Goal: Information Seeking & Learning: Compare options

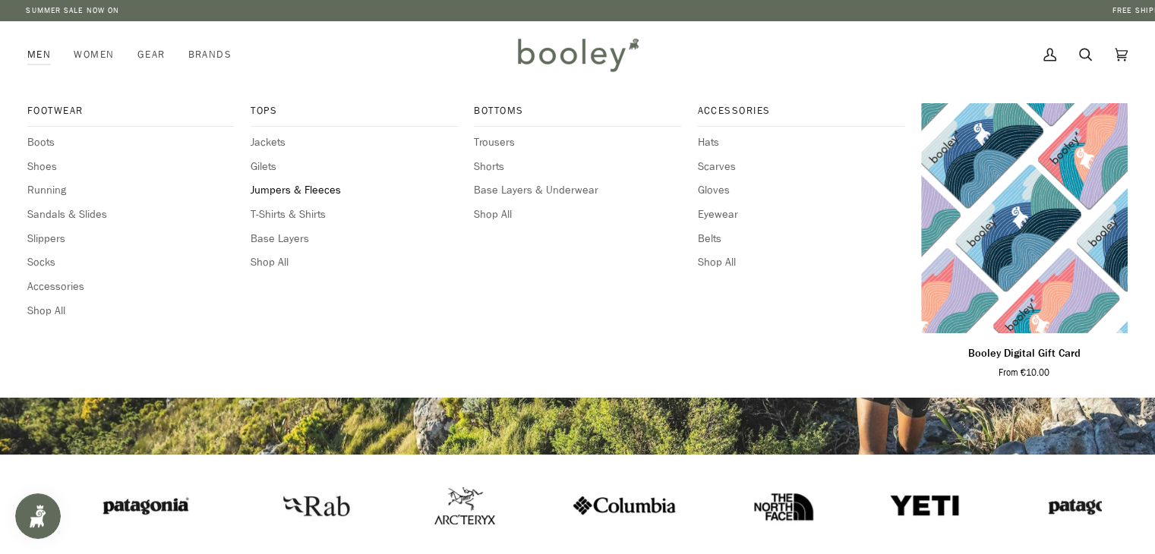
click at [284, 192] on span "Jumpers & Fleeces" at bounding box center [354, 190] width 206 height 17
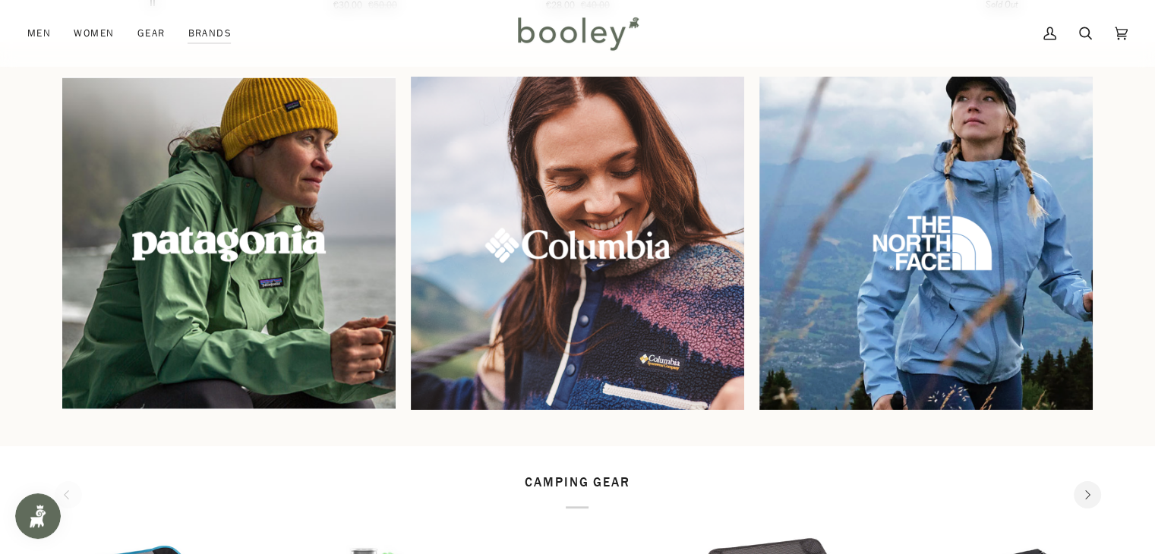
scroll to position [1294, 0]
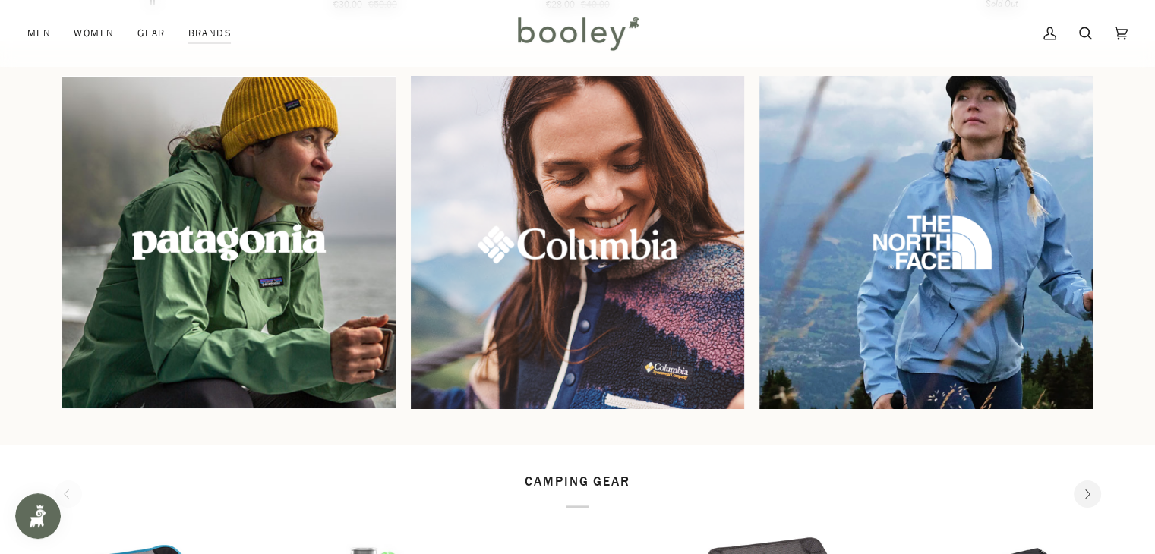
click at [635, 328] on img at bounding box center [577, 242] width 360 height 360
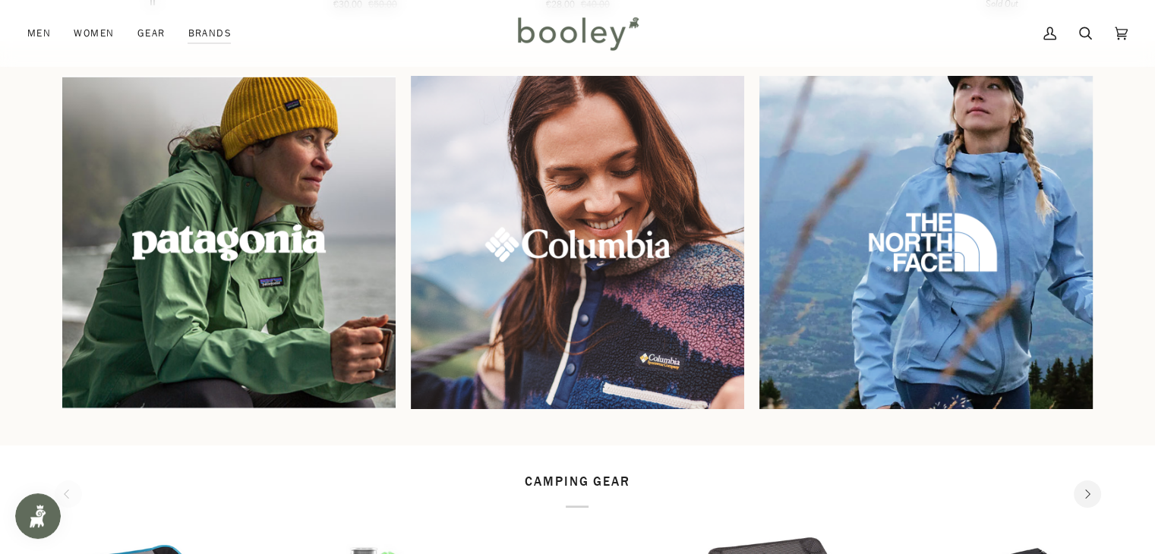
click at [889, 318] on img at bounding box center [926, 242] width 360 height 360
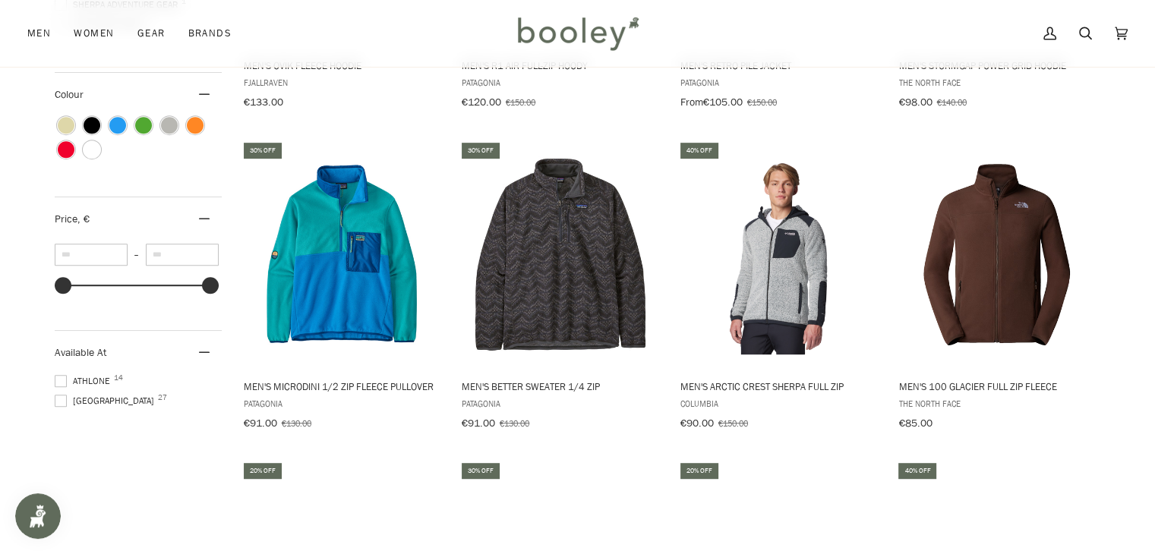
scroll to position [774, 0]
click at [210, 283] on div at bounding box center [210, 284] width 17 height 17
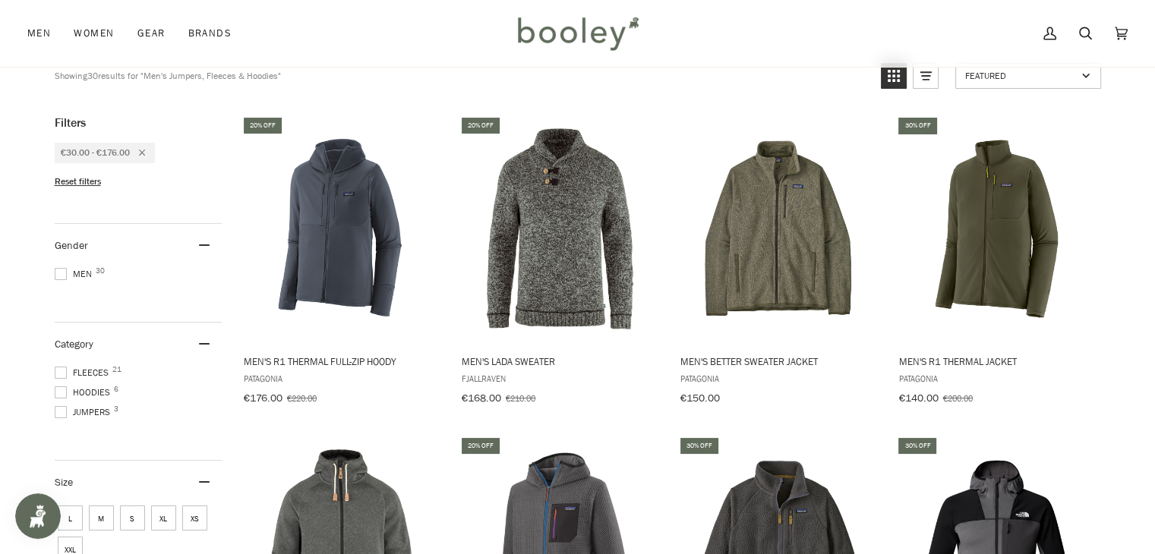
drag, startPoint x: 210, startPoint y: 283, endPoint x: 167, endPoint y: 286, distance: 42.6
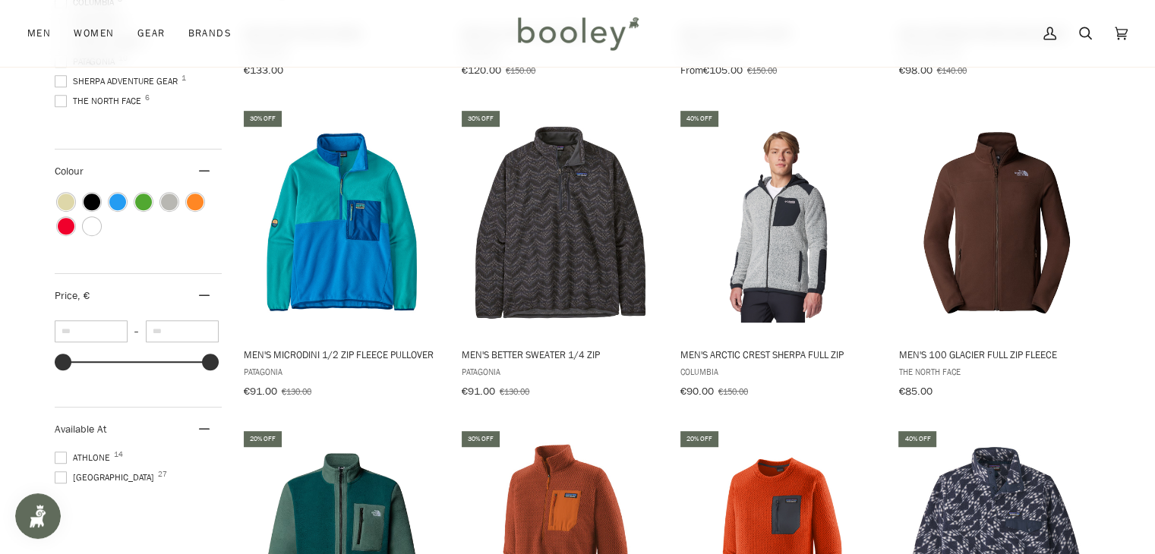
scroll to position [828, 0]
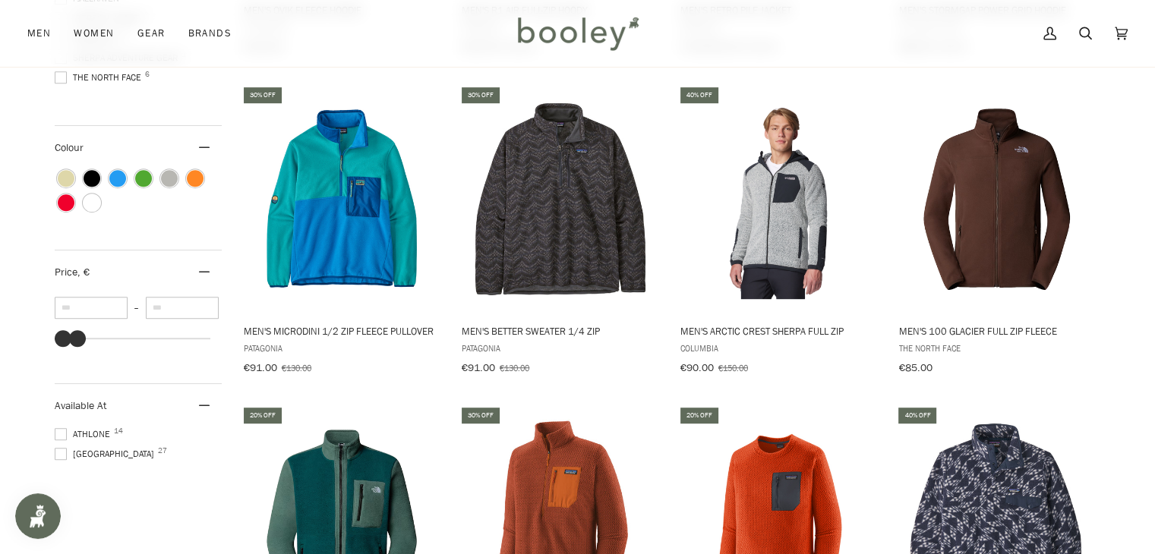
type input "**"
drag, startPoint x: 208, startPoint y: 332, endPoint x: 76, endPoint y: 337, distance: 132.2
click at [76, 337] on div at bounding box center [77, 338] width 17 height 17
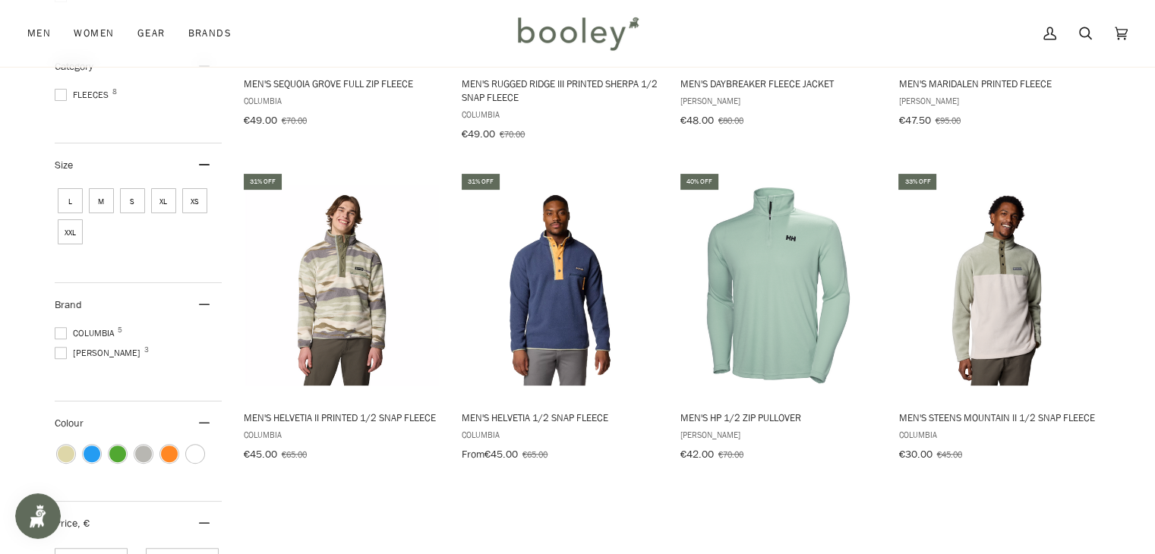
scroll to position [440, 0]
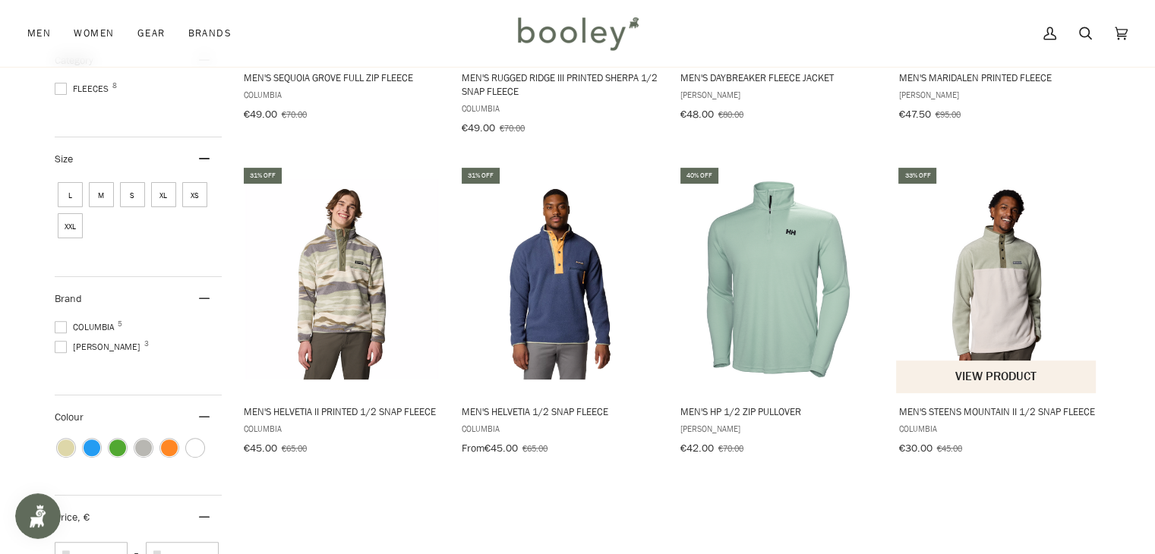
click at [1011, 232] on img "Men's Steens Mountain II 1/2 Snap Fleece" at bounding box center [996, 279] width 201 height 201
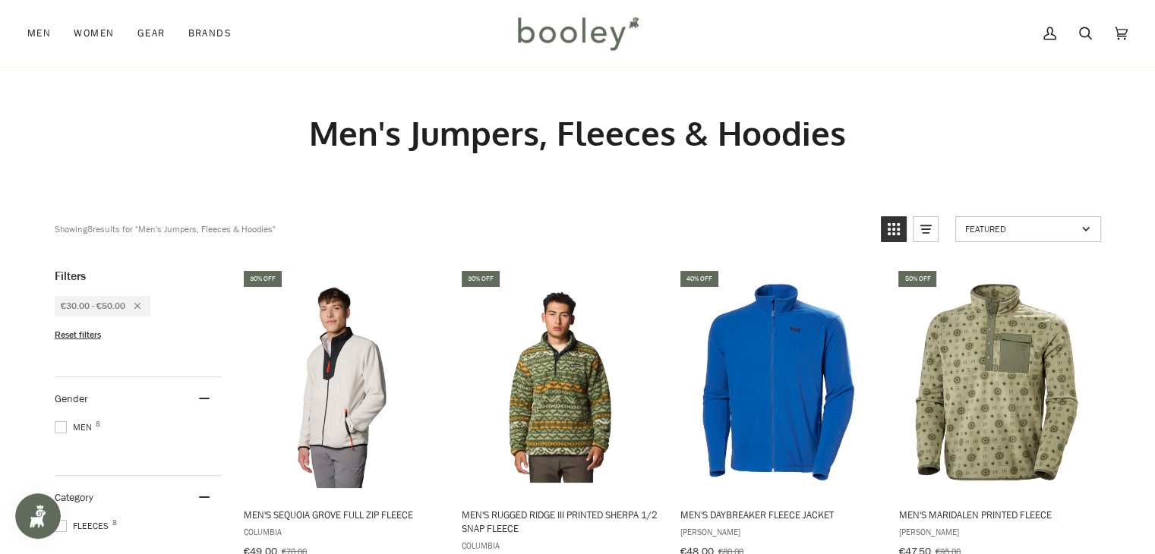
scroll to position [0, 0]
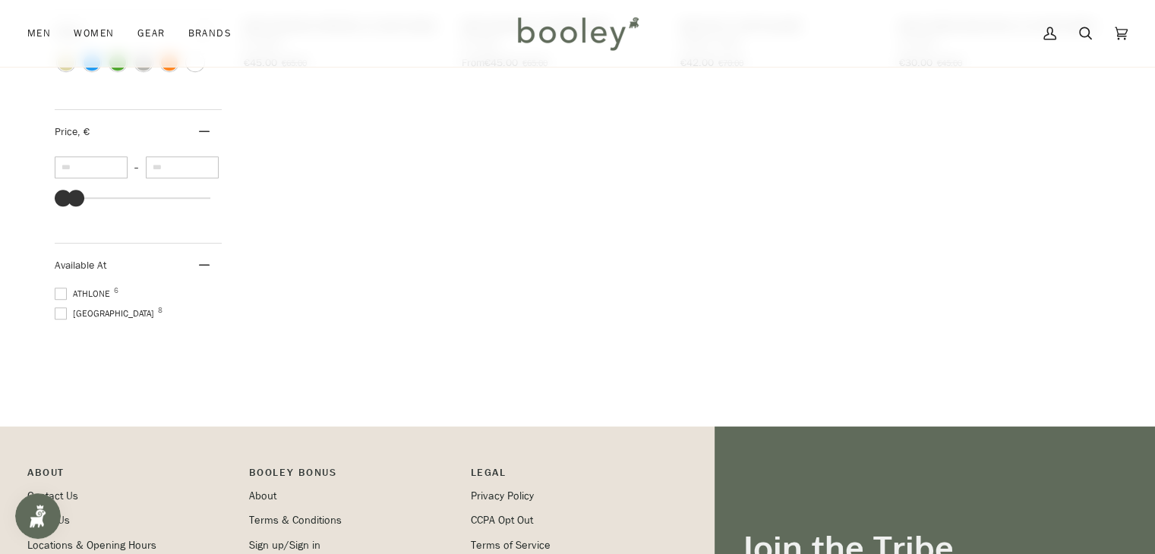
scroll to position [771, 0]
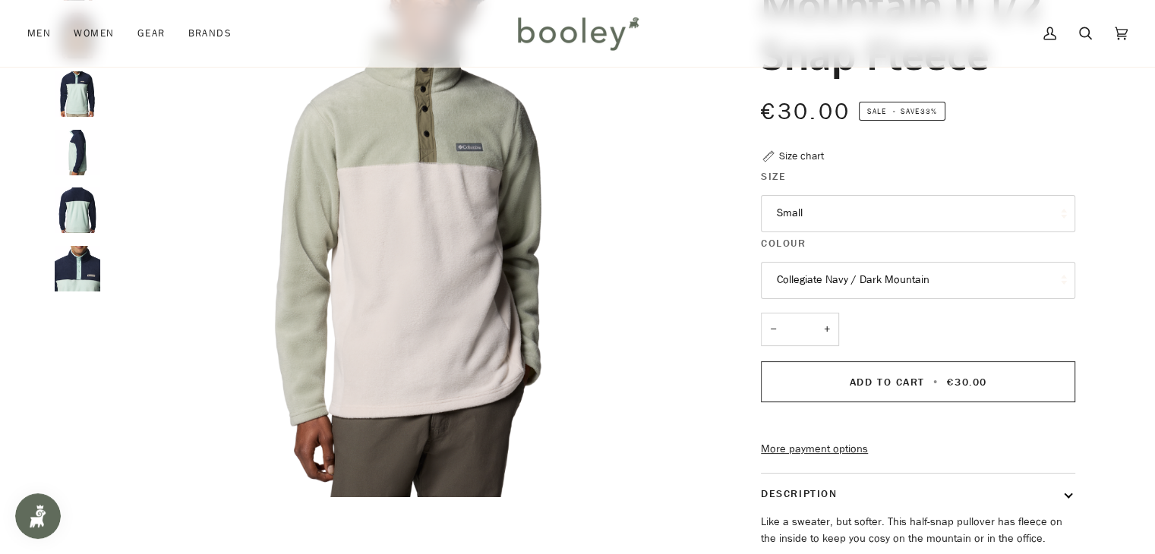
scroll to position [191, 0]
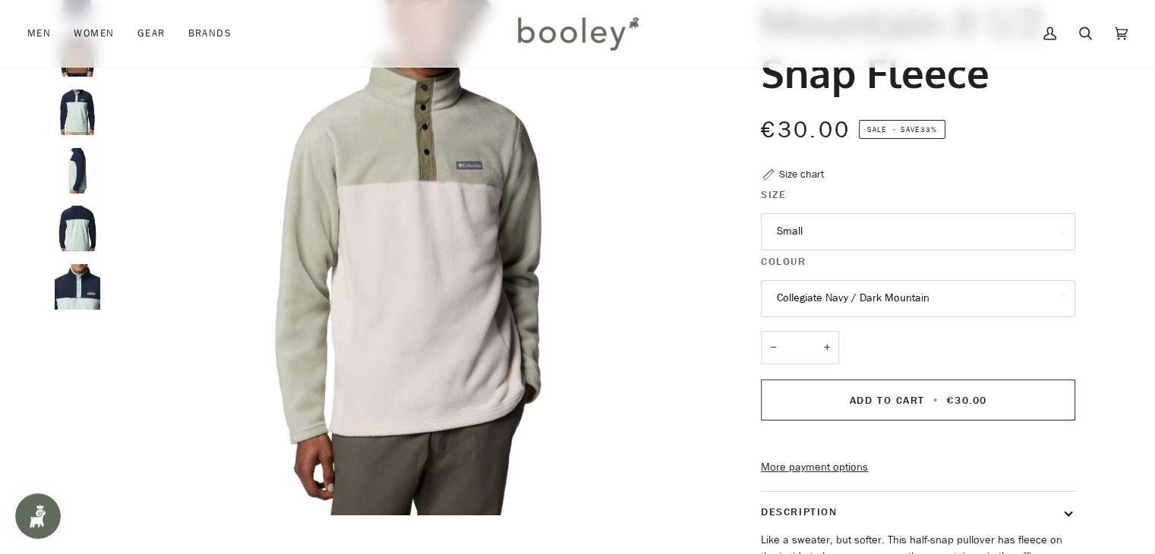
click at [71, 108] on img "Columbia Men's Steens Mountain 1/2 Snap Fleece Spray / Collegiate Navy / Spray …" at bounding box center [78, 113] width 46 height 46
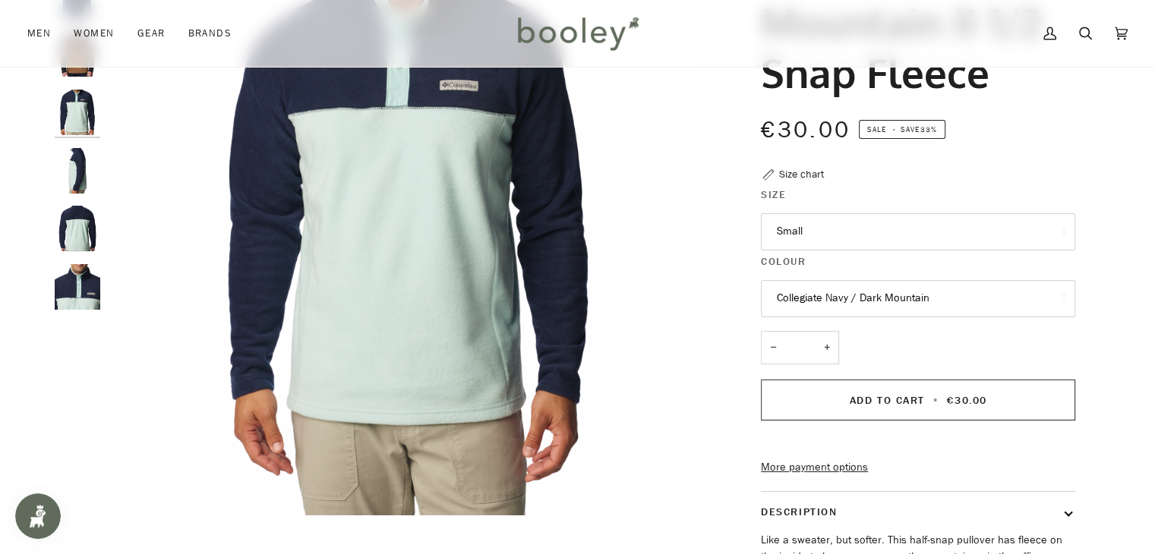
click at [61, 180] on img "Columbia Men's Steens Mountain 1/2 Snap Fleece Spray / Collegiate Navy / Spray …" at bounding box center [78, 171] width 46 height 46
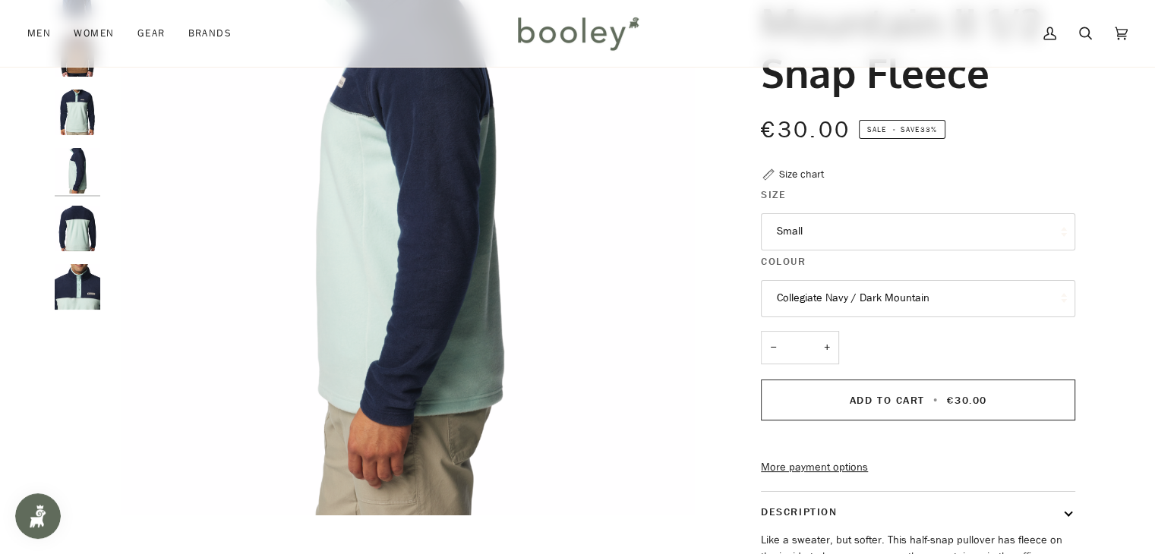
click at [67, 215] on img "Columbia Men's Steens Mountain 1/2 Snap Fleece Spray / Collegiate Navy / Spray …" at bounding box center [78, 229] width 46 height 46
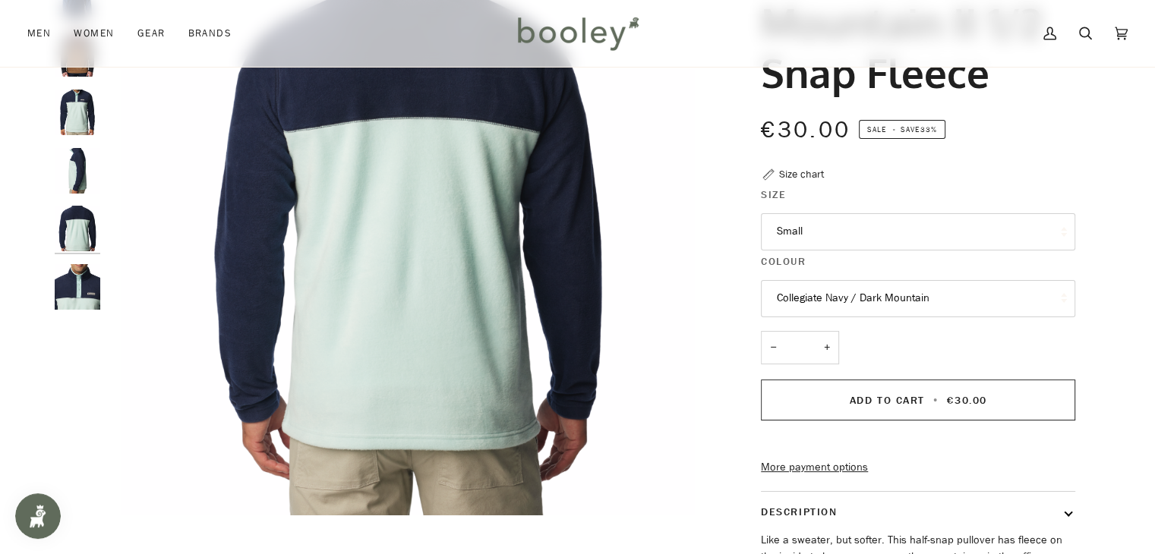
click at [79, 307] on img "Columbia Men's Steens Mountain 1/2 Snap Fleece Spray / Collegiate Navy / Spray …" at bounding box center [78, 287] width 46 height 46
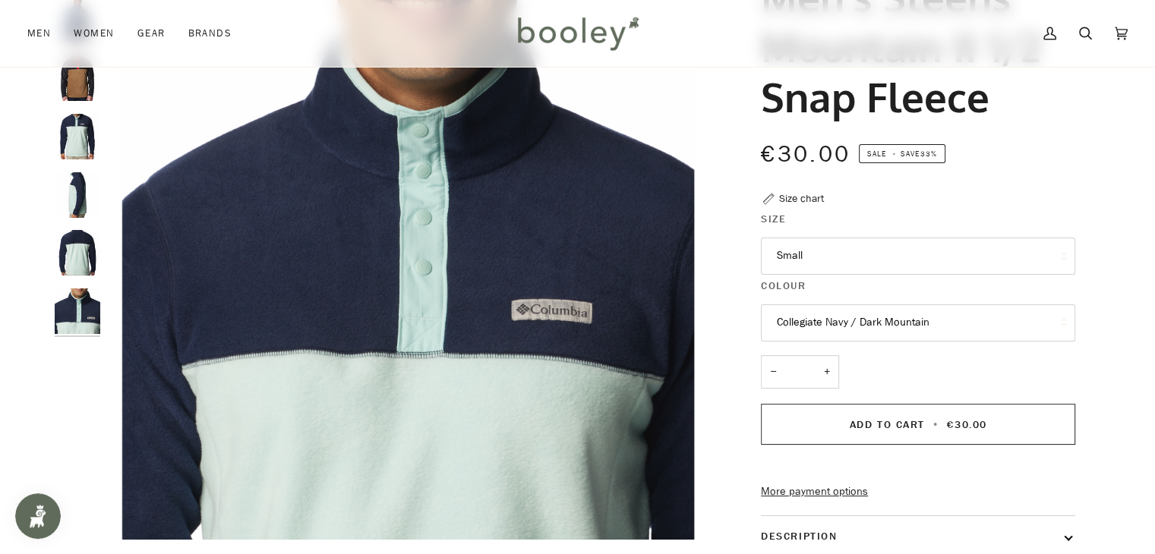
scroll to position [0, 0]
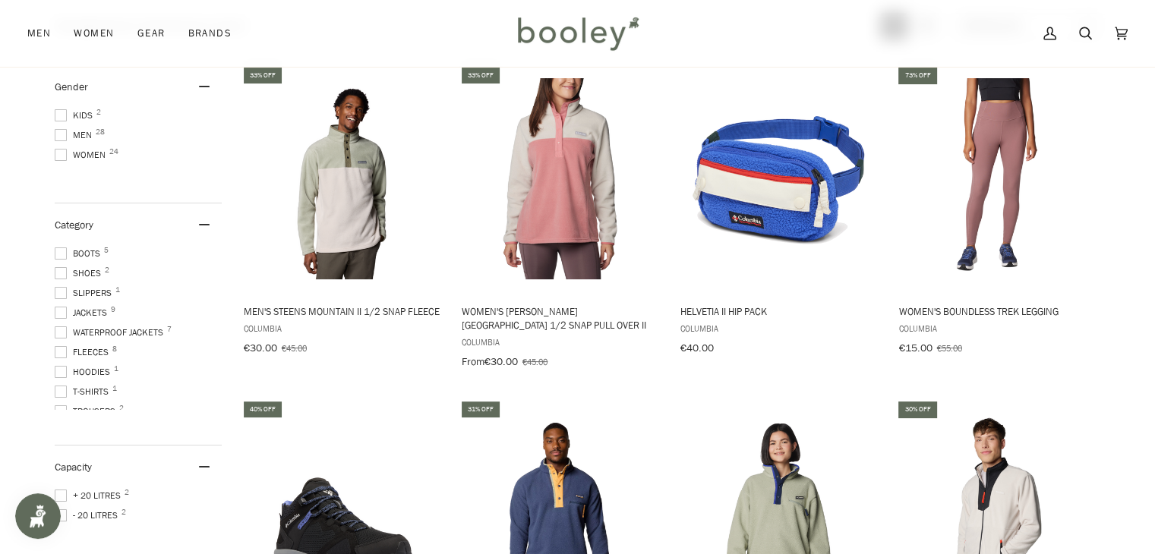
scroll to position [206, 0]
click at [82, 132] on span "Men 28" at bounding box center [76, 135] width 42 height 14
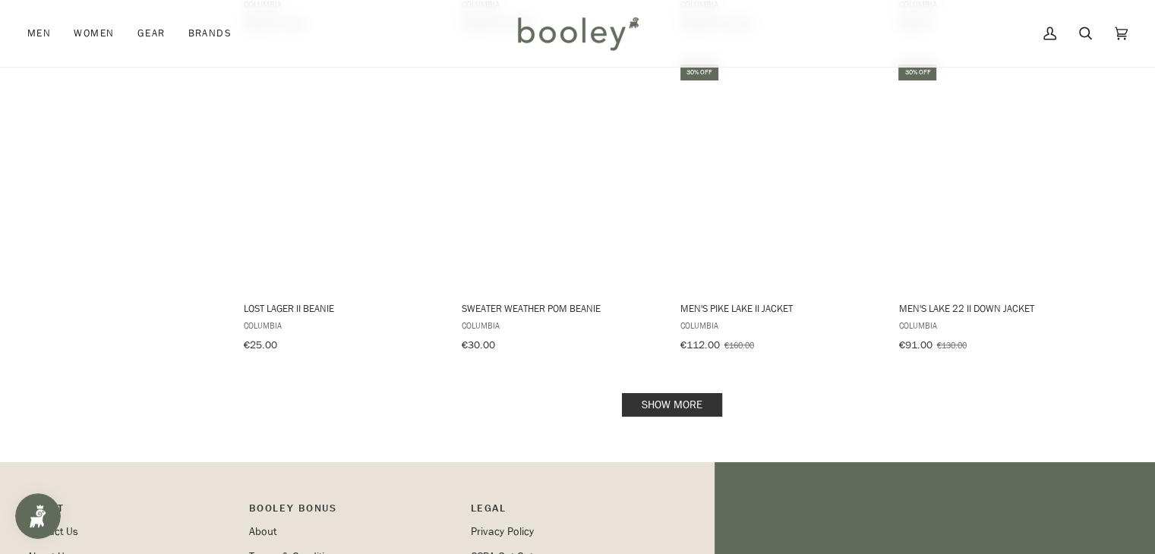
scroll to position [1524, 0]
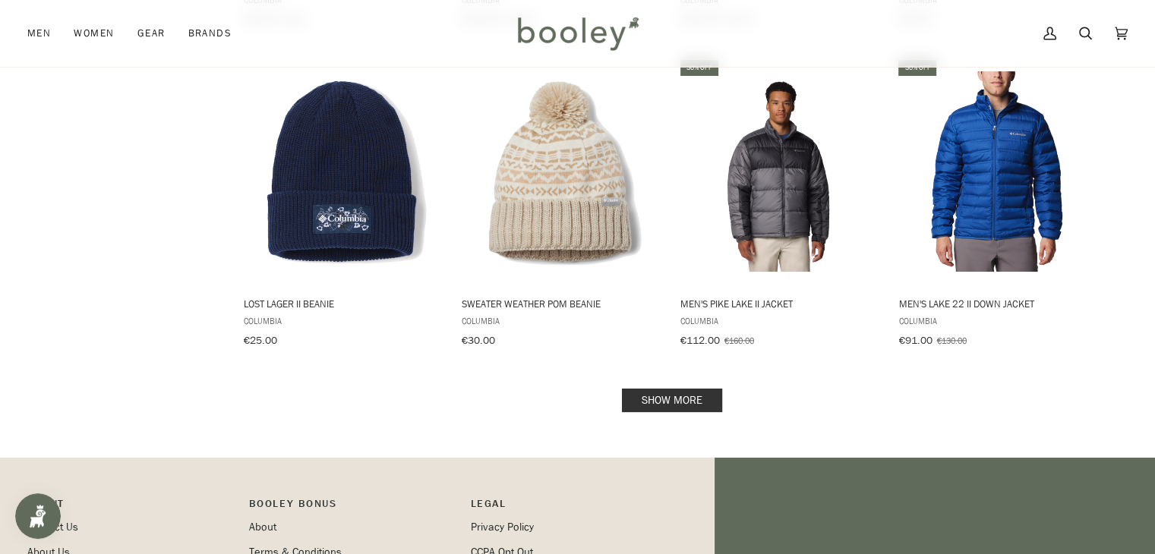
click at [694, 392] on link "Show more" at bounding box center [672, 401] width 100 height 24
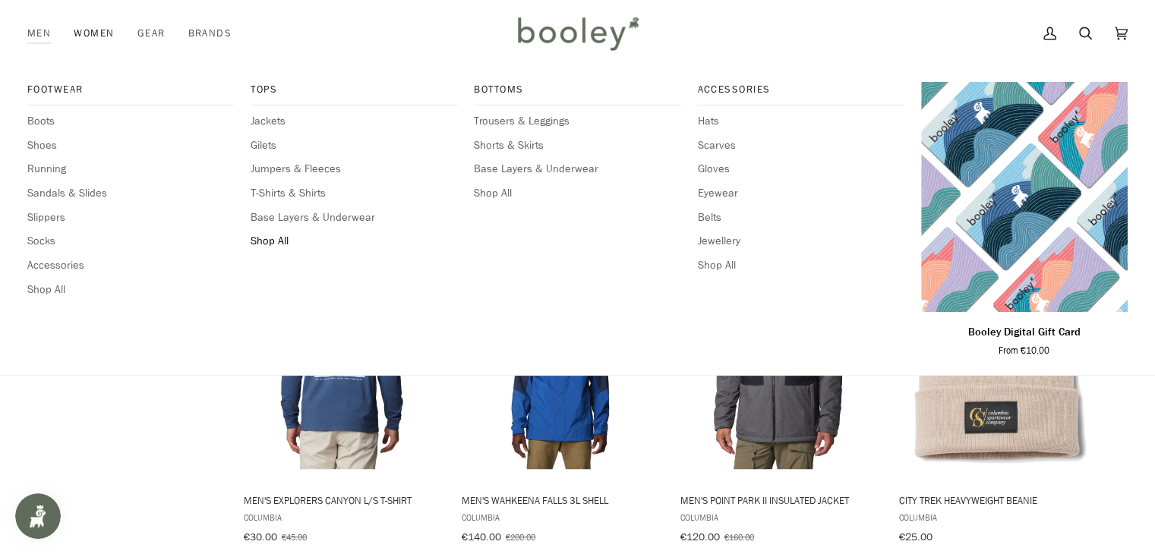
scroll to position [1524, 0]
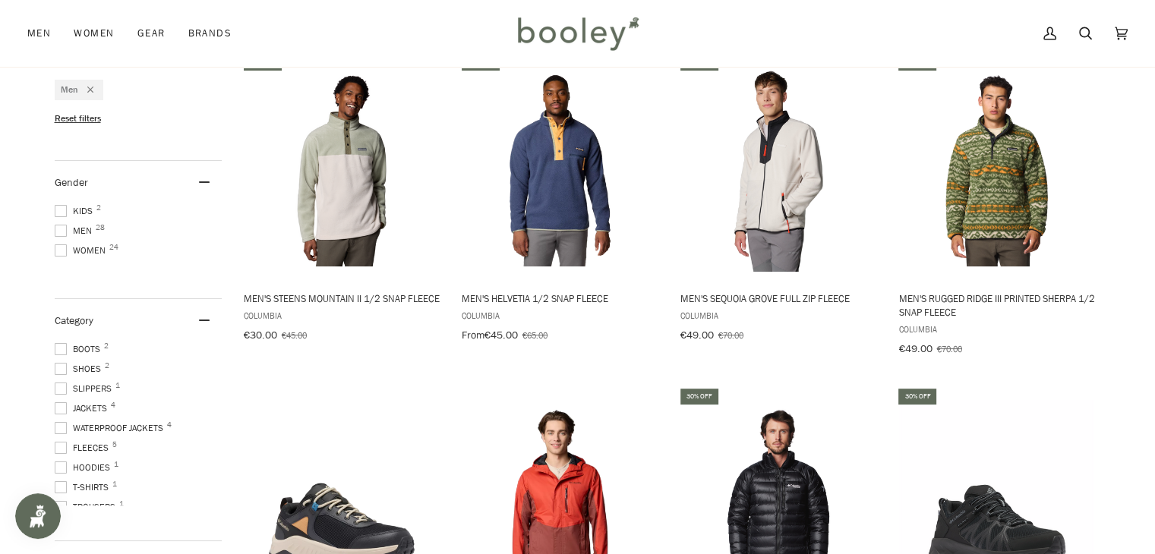
scroll to position [206, 0]
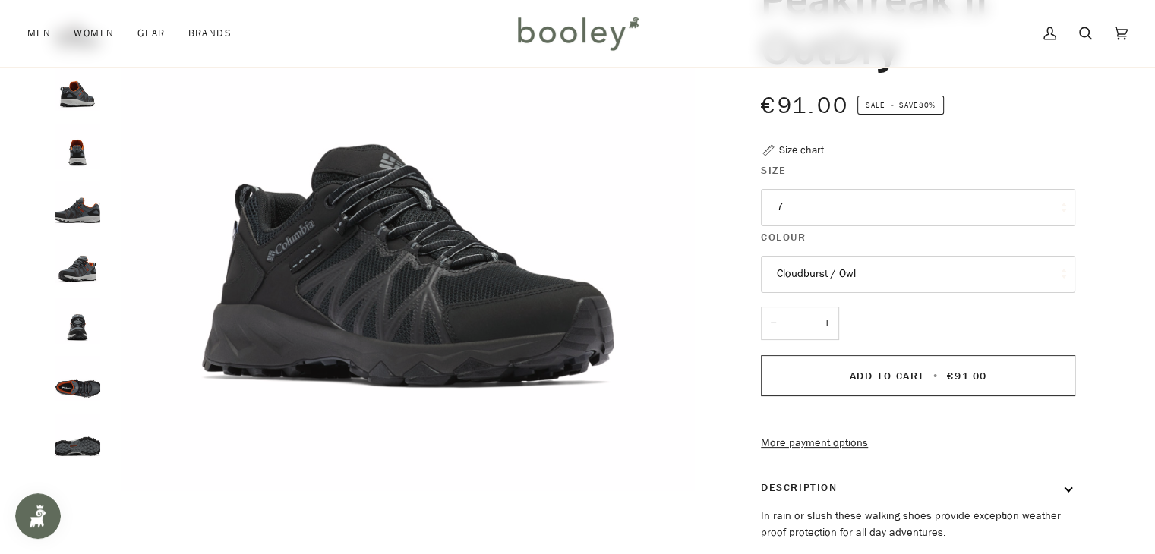
scroll to position [221, 0]
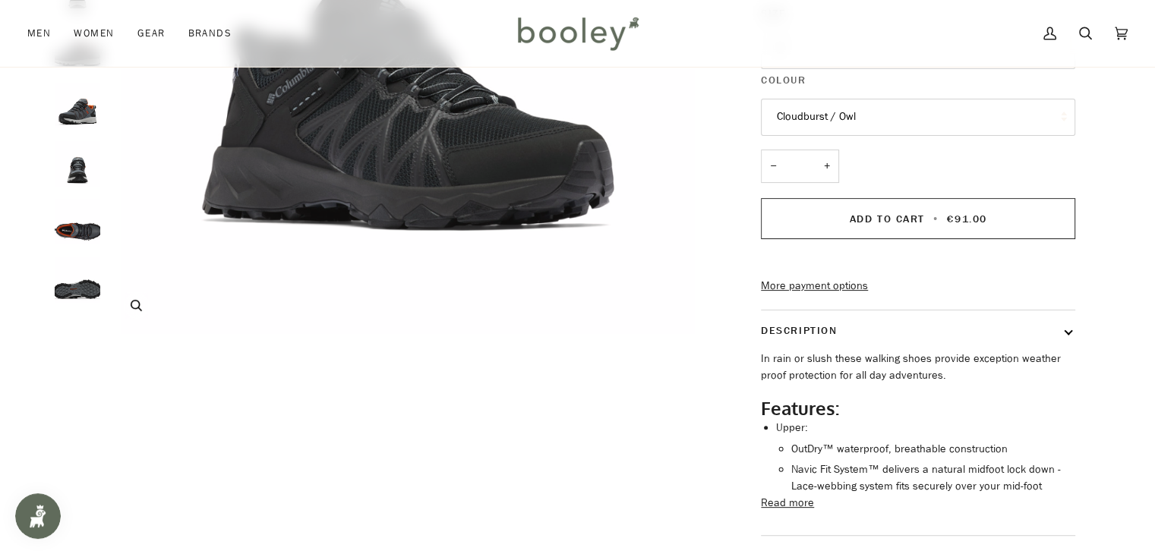
click at [352, 254] on img "Columbia Men's Peakfreak II OutDry Black/Shark - Booley Galway" at bounding box center [408, 34] width 600 height 600
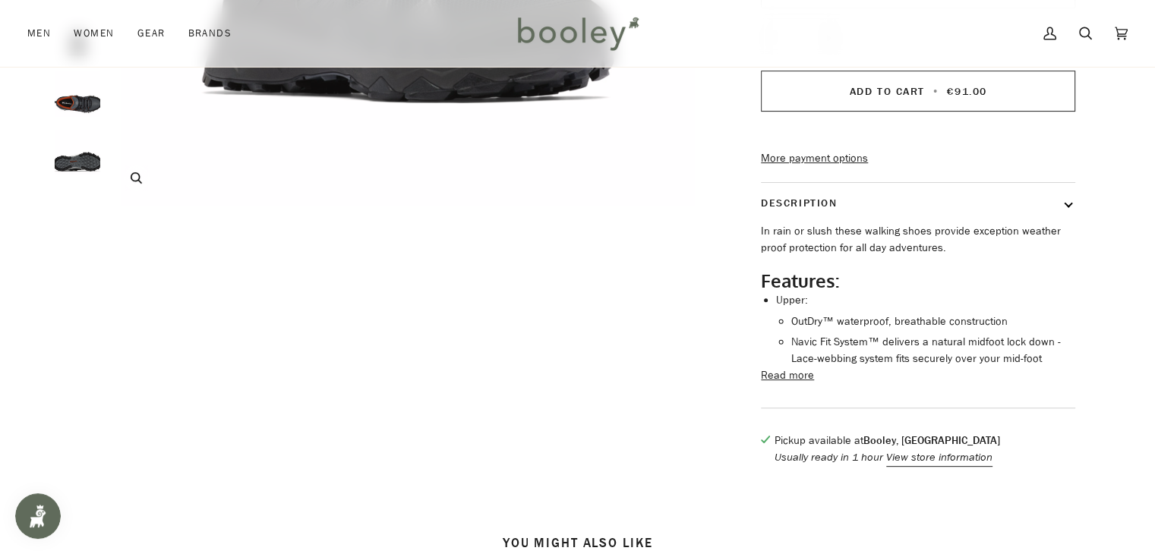
scroll to position [501, 0]
click at [799, 383] on button "Read more" at bounding box center [787, 375] width 53 height 17
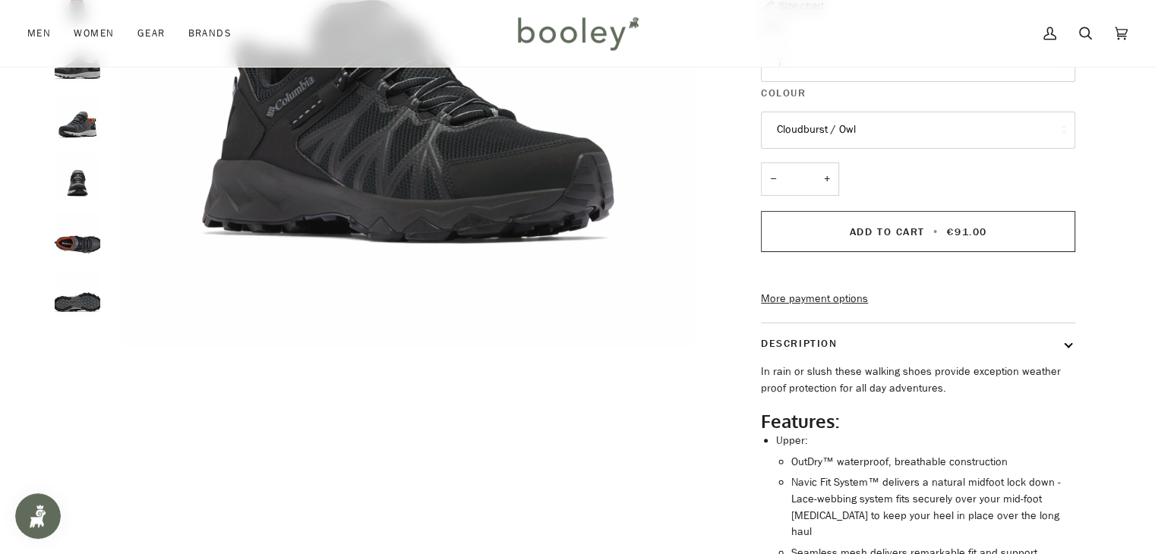
scroll to position [358, 0]
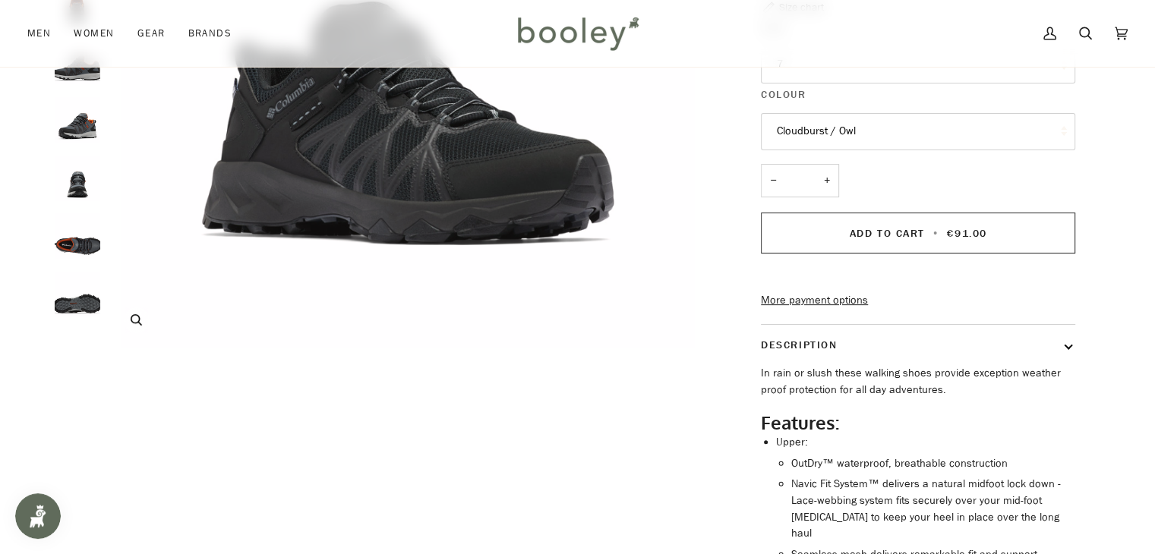
click at [395, 147] on img "Columbia Men's Peakfreak II OutDry Black/Shark - Booley Galway" at bounding box center [408, 48] width 600 height 600
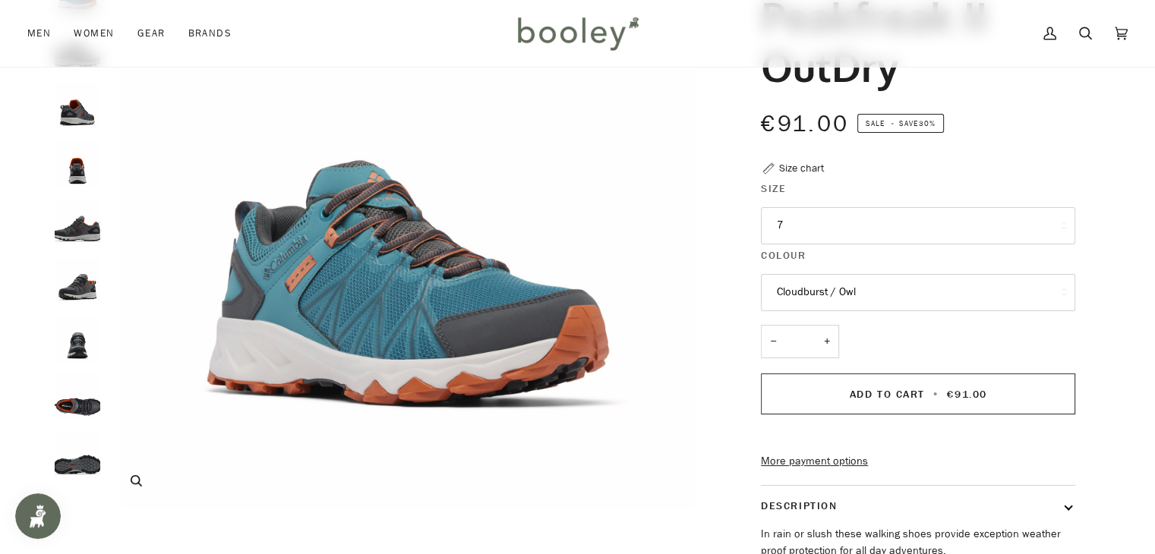
scroll to position [182, 0]
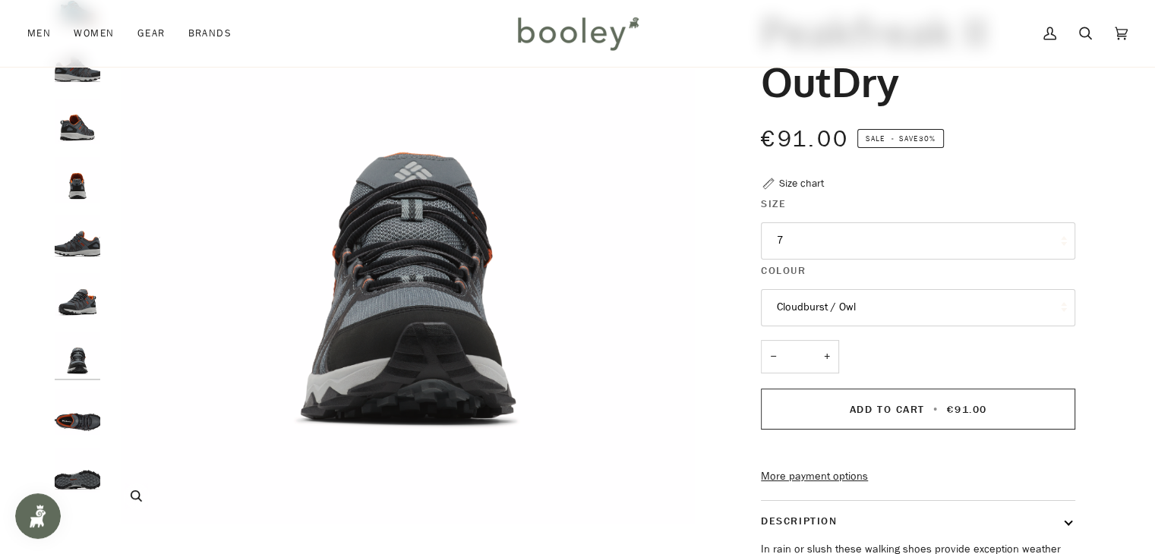
click at [264, 259] on img "Columbia Men's Peakfreak II Outdry Graphite / Warm Copper - Booley Galway" at bounding box center [408, 224] width 600 height 600
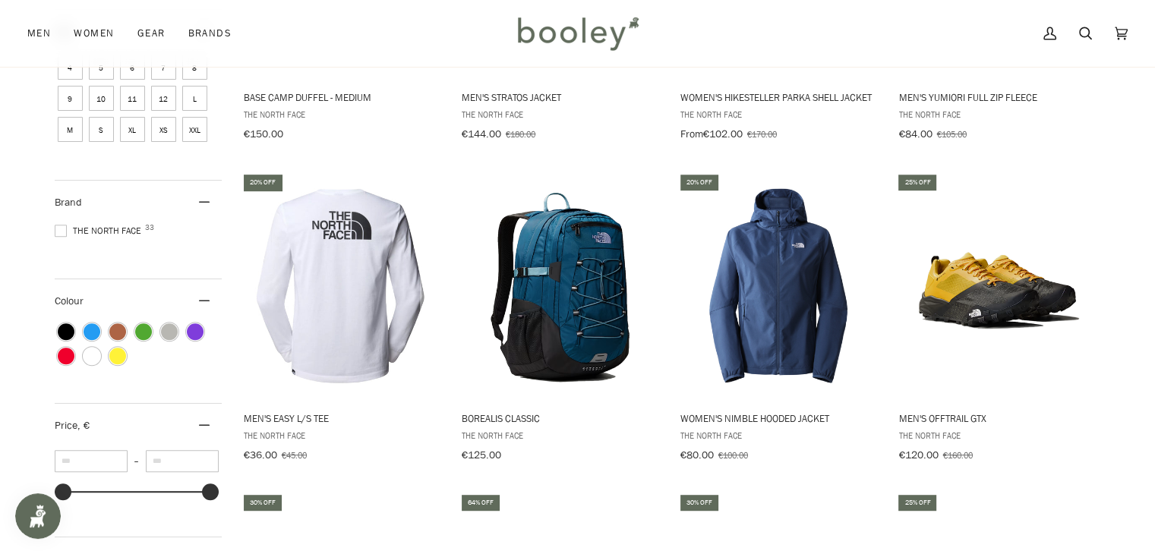
scroll to position [741, 0]
click at [599, 290] on img "Borealis Classic" at bounding box center [559, 285] width 201 height 201
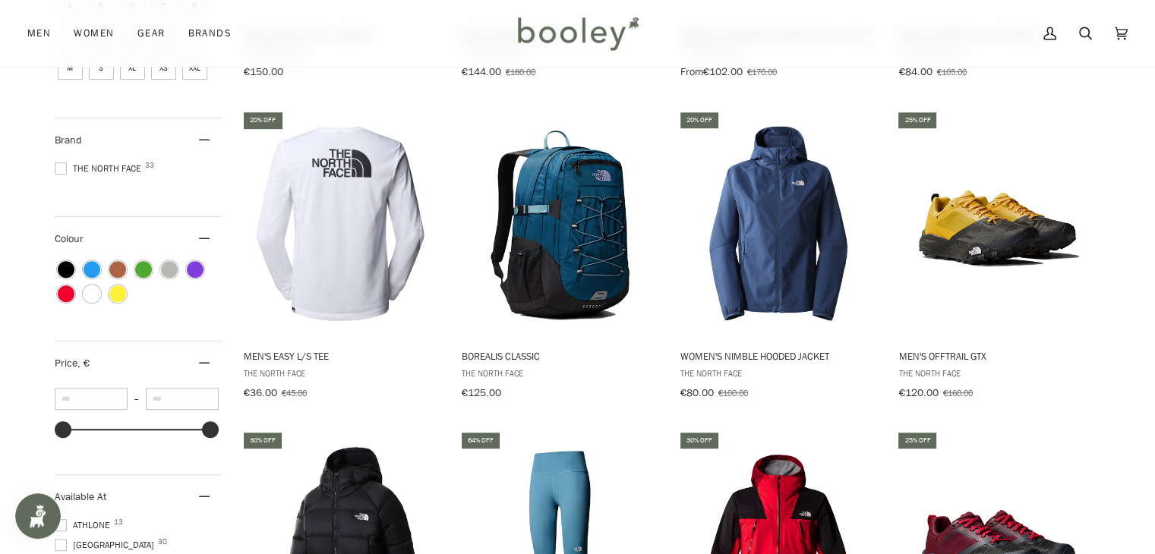
scroll to position [802, 0]
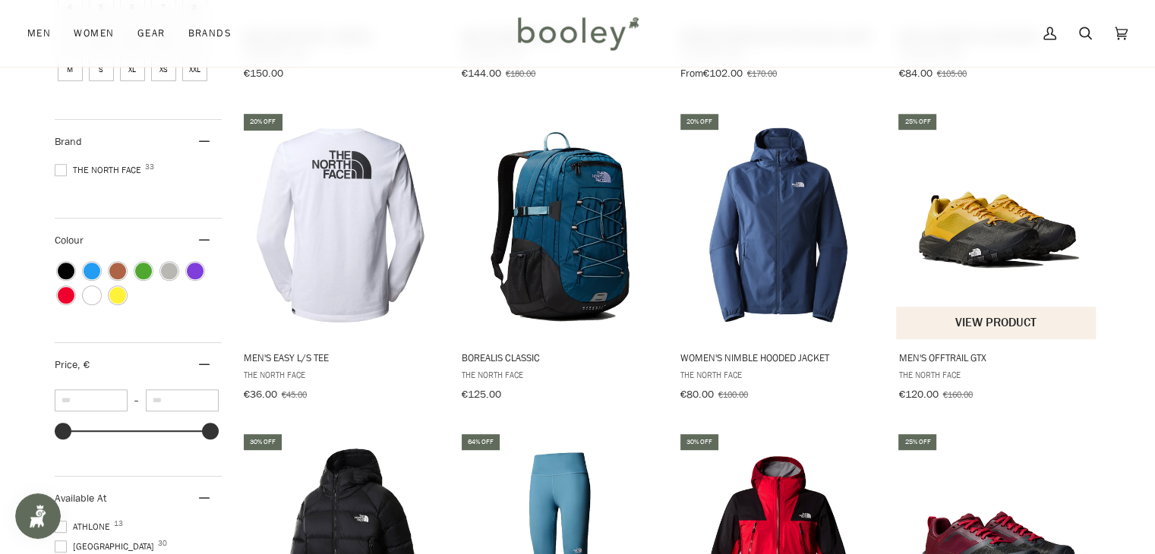
click at [1009, 228] on img "Men's Offtrail GTX" at bounding box center [996, 224] width 201 height 201
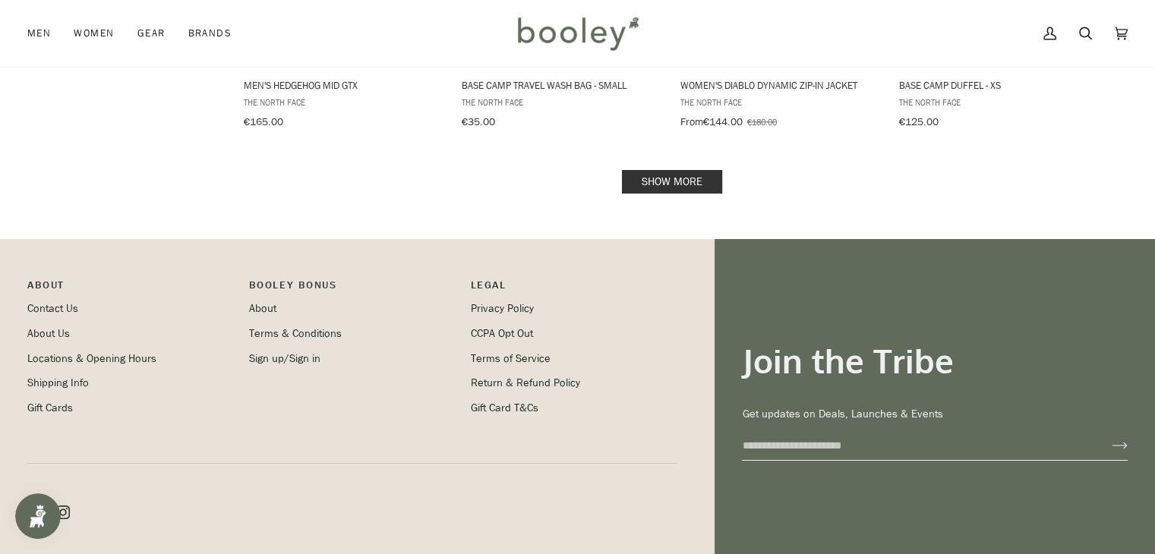
scroll to position [1791, 0]
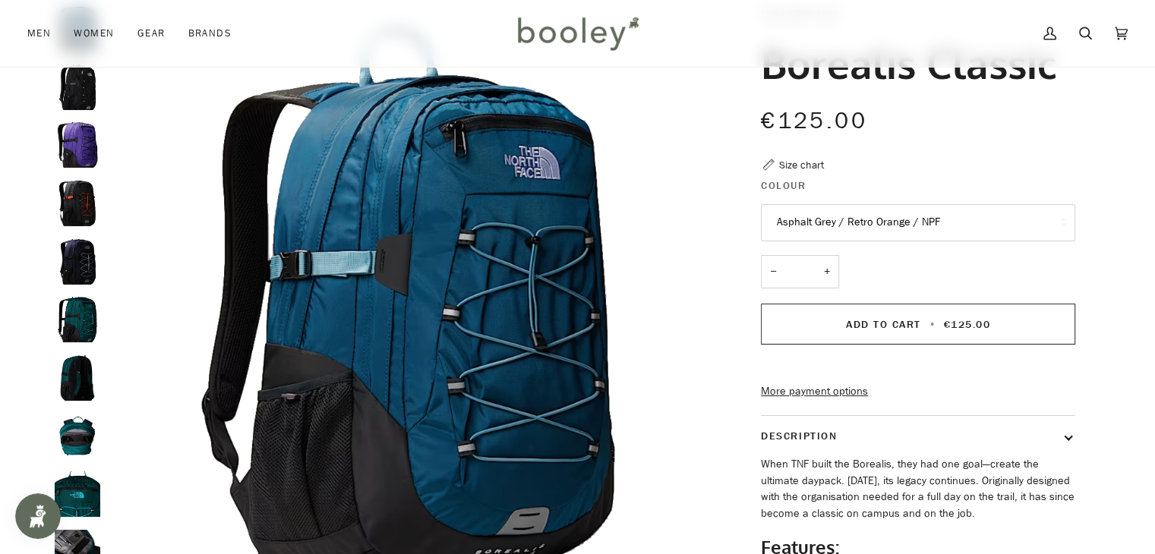
click at [71, 80] on img "The North Face Borealis Classic TNF Black / Asphalt Grey - Booley Galway" at bounding box center [78, 88] width 46 height 46
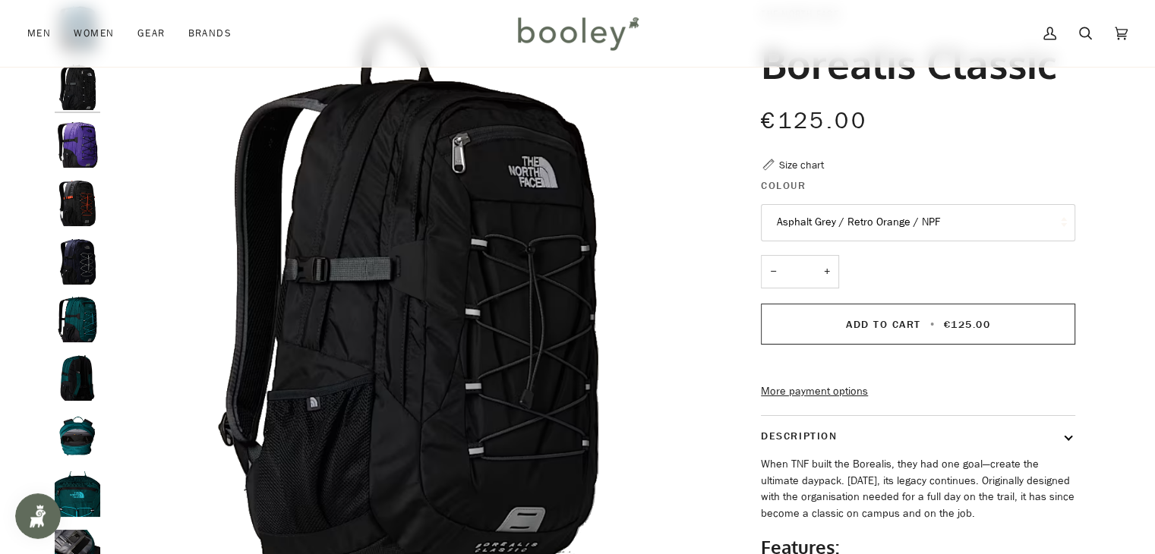
click at [74, 301] on img "The North Face Borealis Classic Deep Nori / Galactic Blue - Booley Galway" at bounding box center [78, 320] width 46 height 46
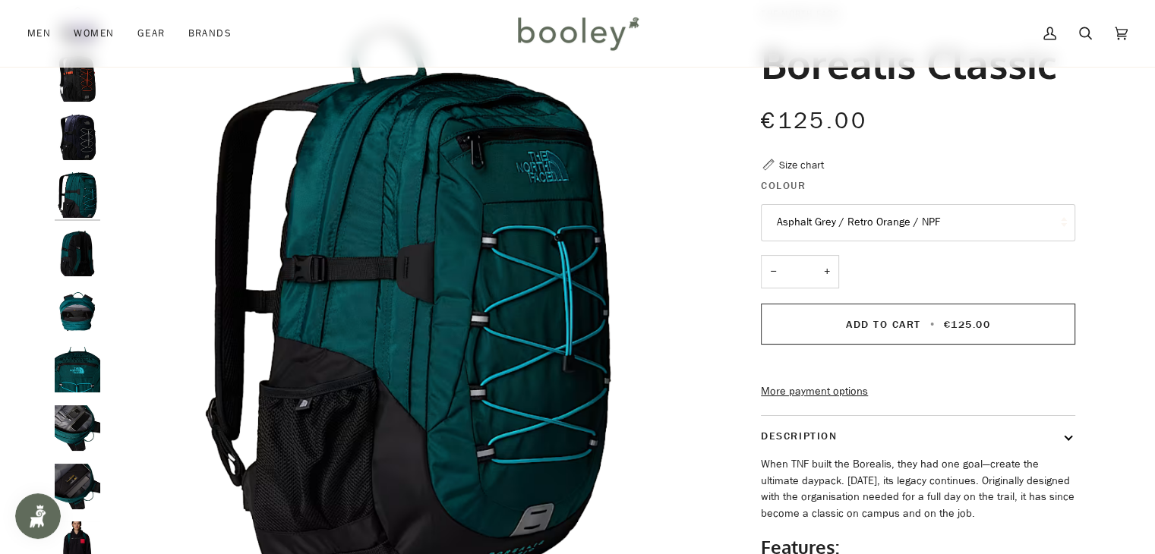
click at [74, 301] on img "Borealis Classic" at bounding box center [78, 312] width 46 height 46
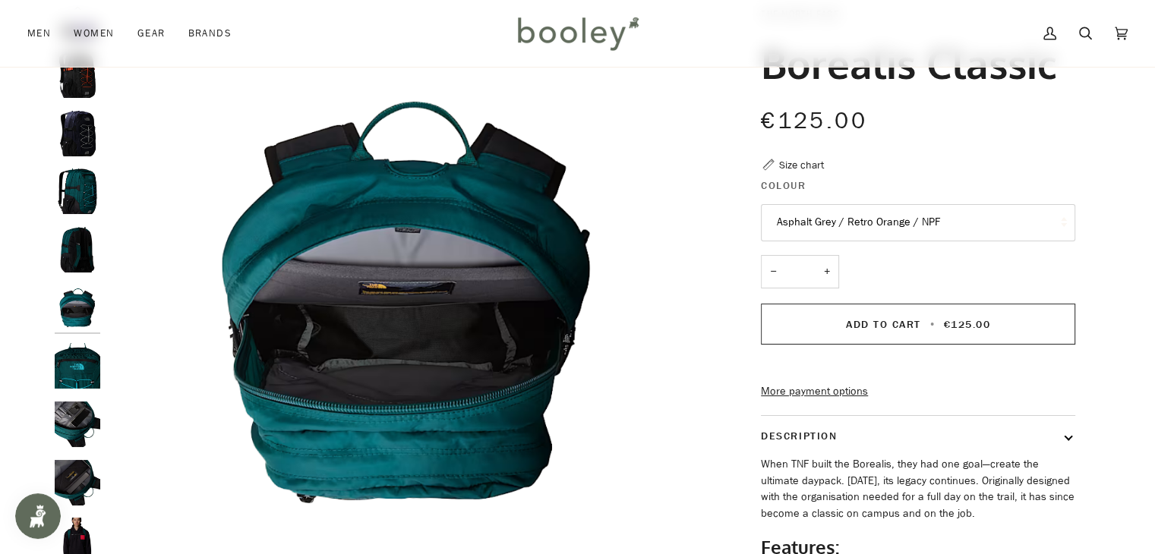
click at [74, 348] on img "Borealis Classic" at bounding box center [78, 366] width 46 height 46
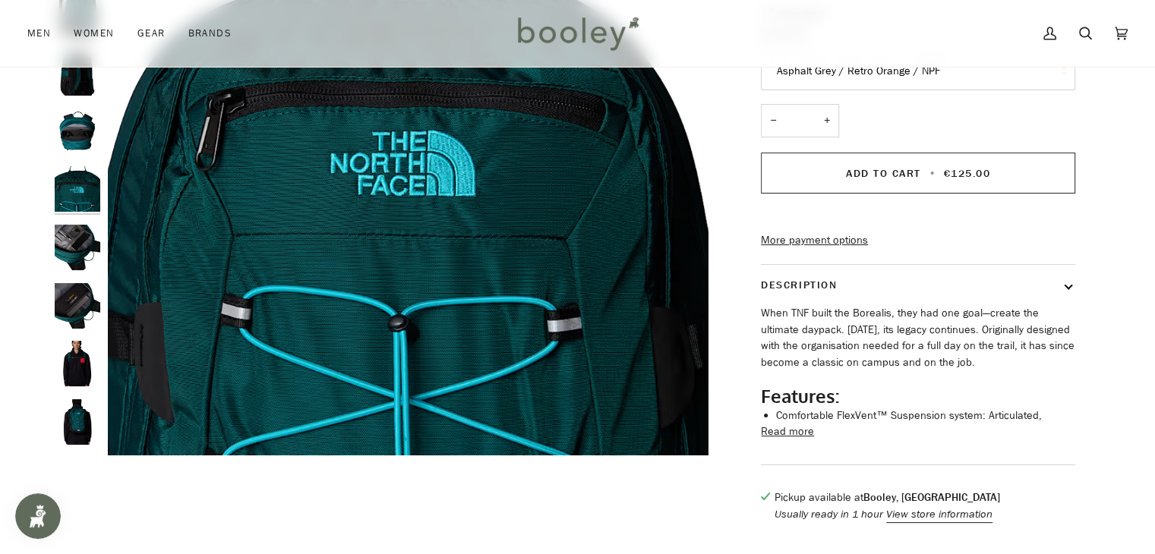
scroll to position [252, 0]
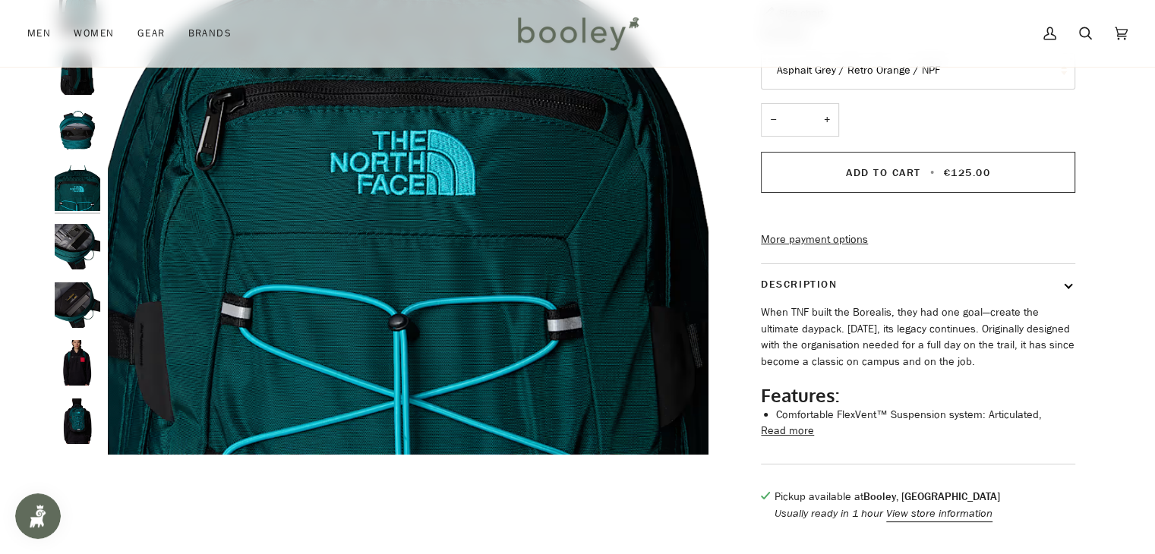
click at [77, 301] on img "Borealis Classic" at bounding box center [78, 305] width 46 height 46
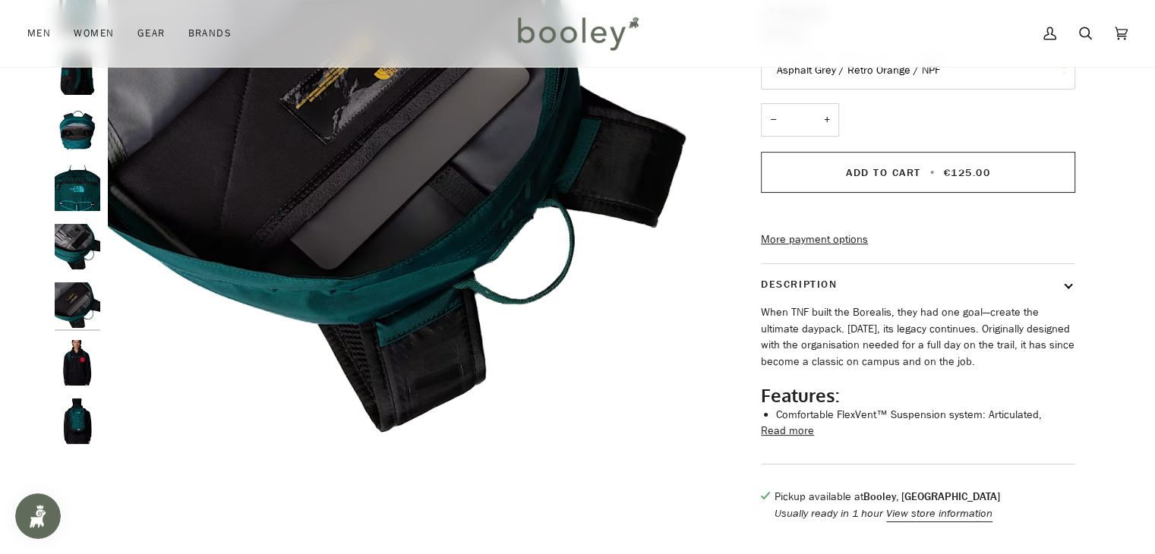
click at [76, 344] on img "Borealis Classic" at bounding box center [78, 363] width 46 height 46
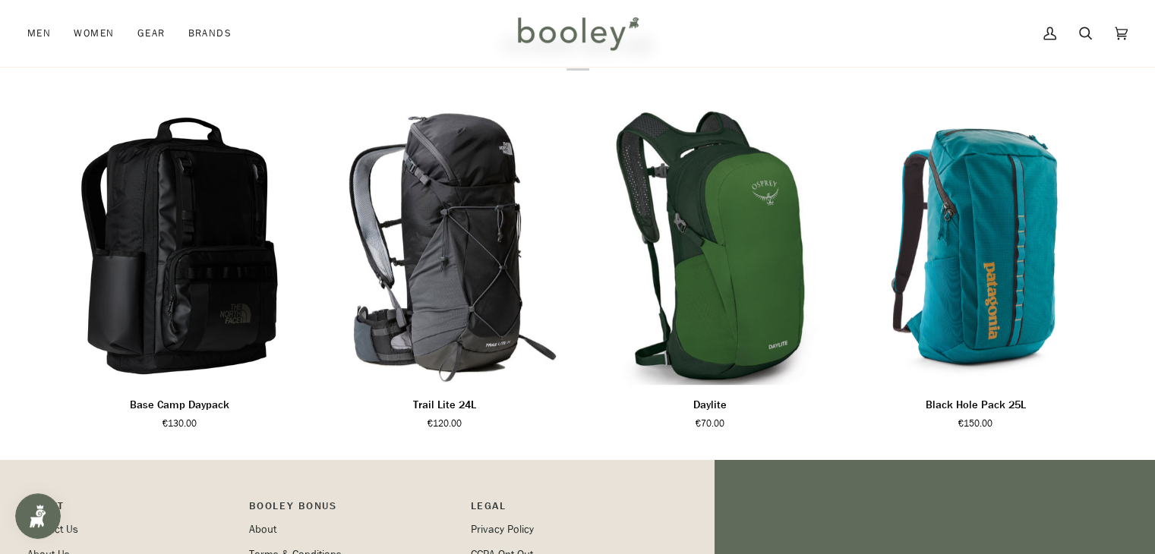
scroll to position [806, 0]
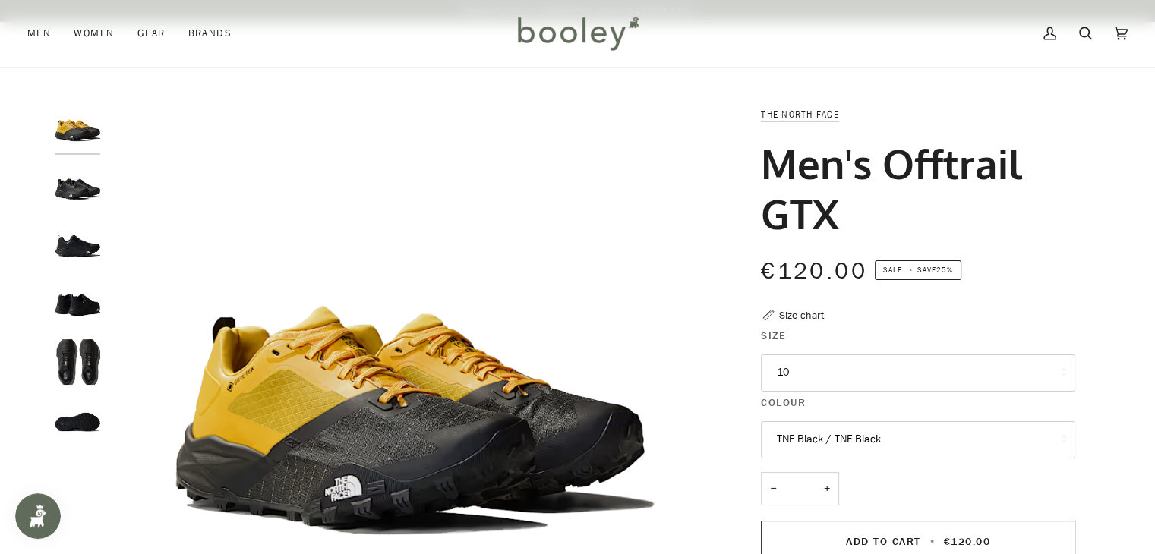
scroll to position [109, 0]
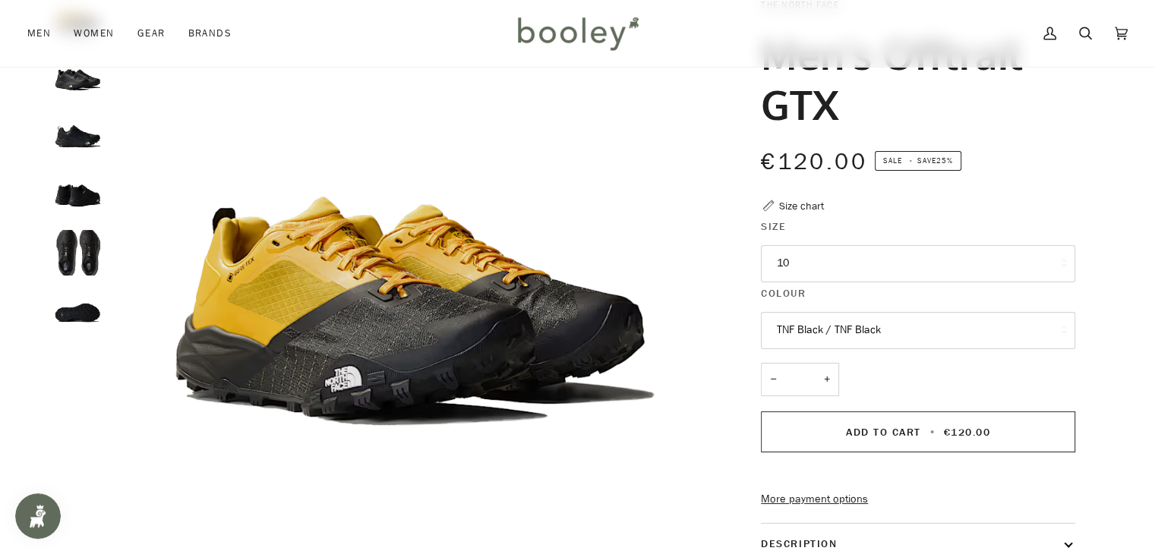
click at [73, 142] on img "The North Face Men's OffTrail GTX TNF Black / TNF Black - Booley Galway" at bounding box center [78, 136] width 46 height 46
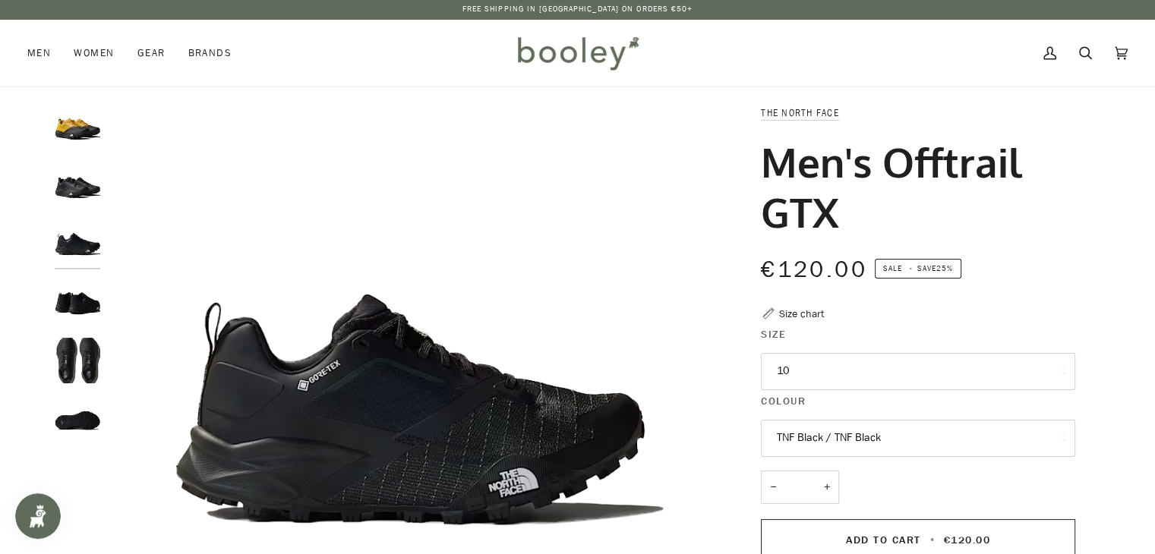
scroll to position [0, 0]
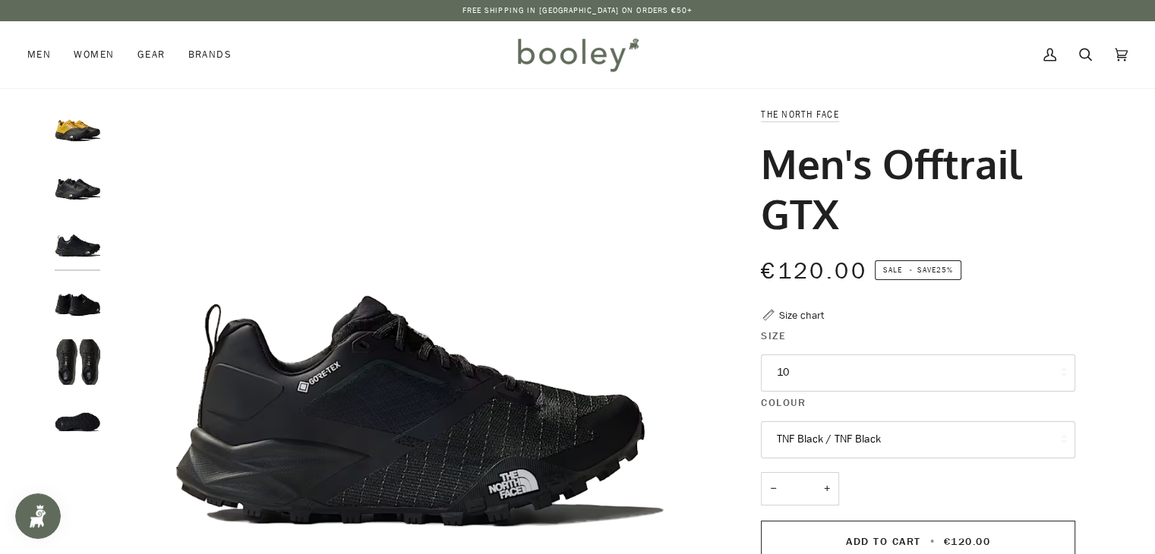
click at [77, 188] on img "The North Face Men's OffTrail GTX TNF Black / TNF Black - Booley Galway" at bounding box center [78, 188] width 46 height 46
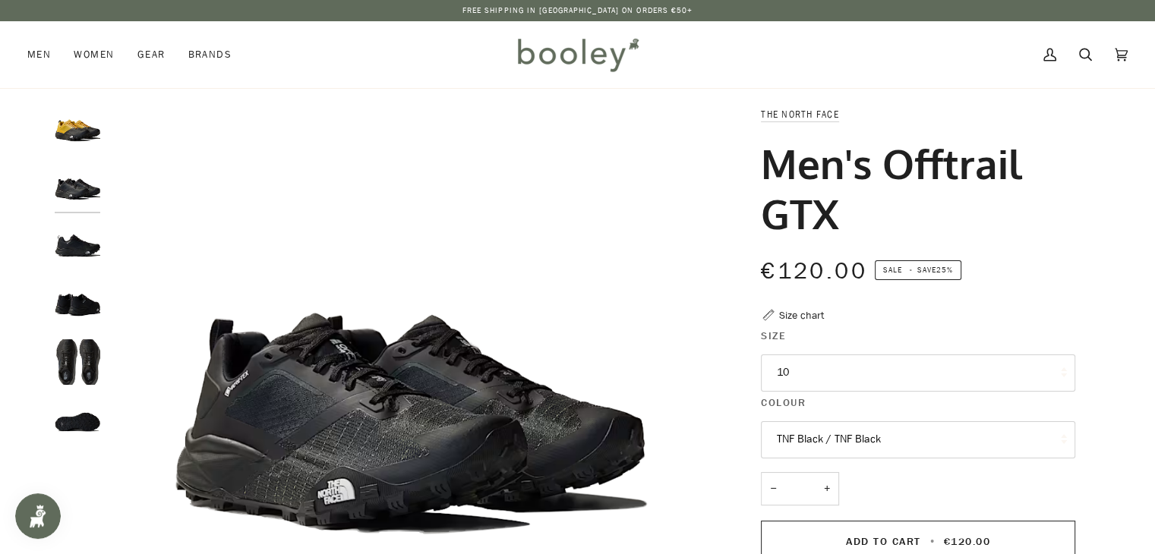
click at [78, 362] on img "The North Face Men's OffTrail GTX TNF Black / TNF Black - Booley Galway" at bounding box center [78, 362] width 46 height 46
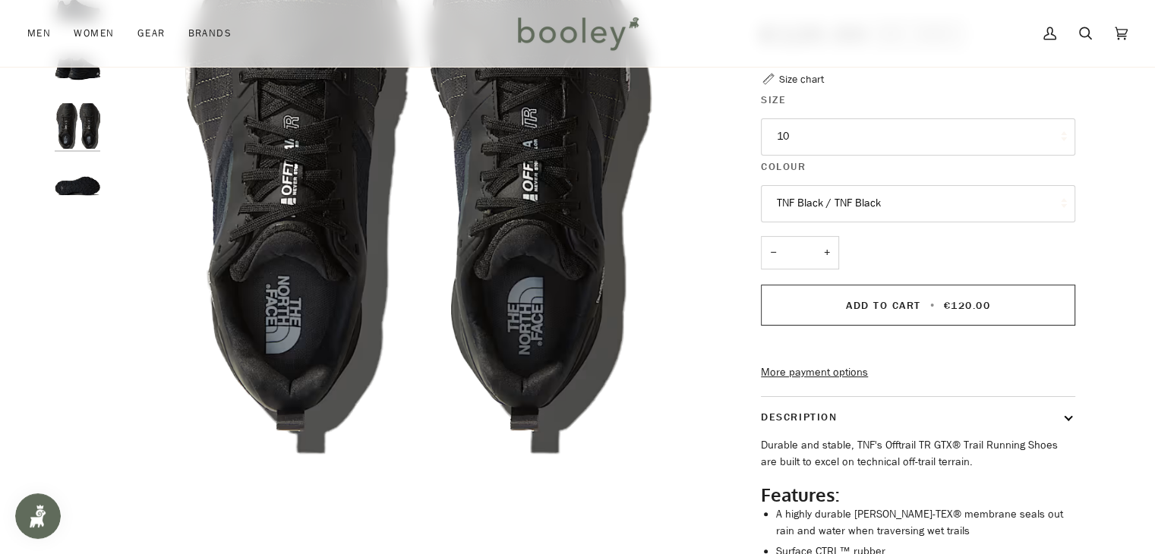
scroll to position [237, 0]
